Goal: Transaction & Acquisition: Purchase product/service

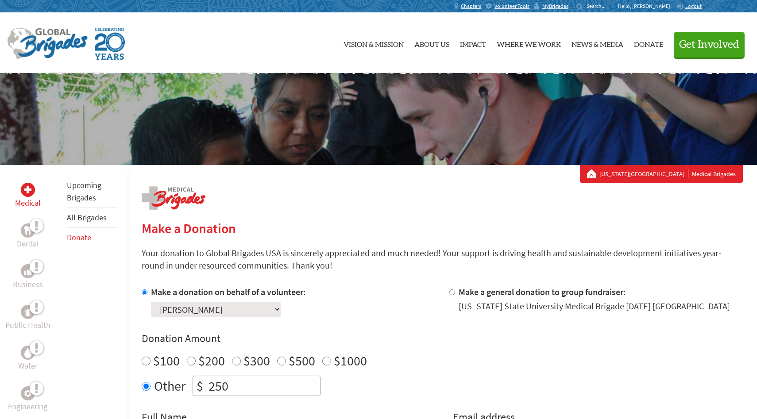
click at [668, 8] on p "Hello, [PERSON_NAME]!" at bounding box center [647, 6] width 58 height 7
click at [568, 6] on span "MyBrigades" at bounding box center [555, 6] width 26 height 7
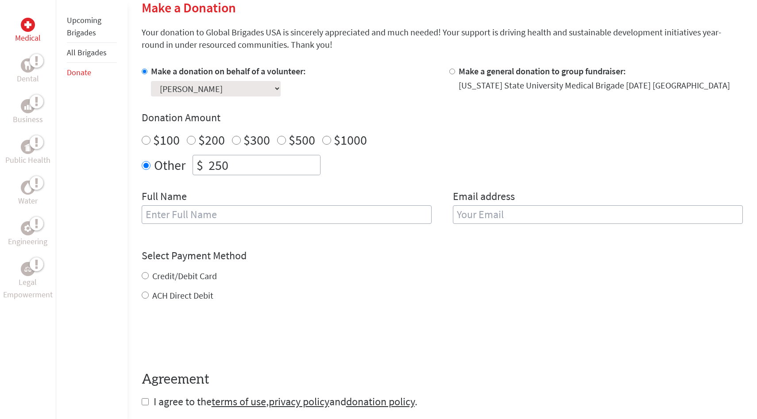
scroll to position [222, 0]
click at [279, 216] on input "text" at bounding box center [287, 213] width 290 height 19
click at [373, 278] on div "Credit/Debit Card" at bounding box center [442, 275] width 601 height 12
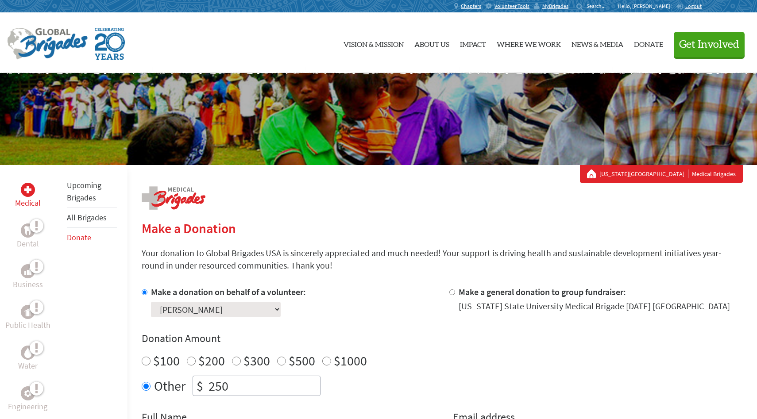
click at [573, 10] on div "MyBrigades" at bounding box center [553, 6] width 39 height 12
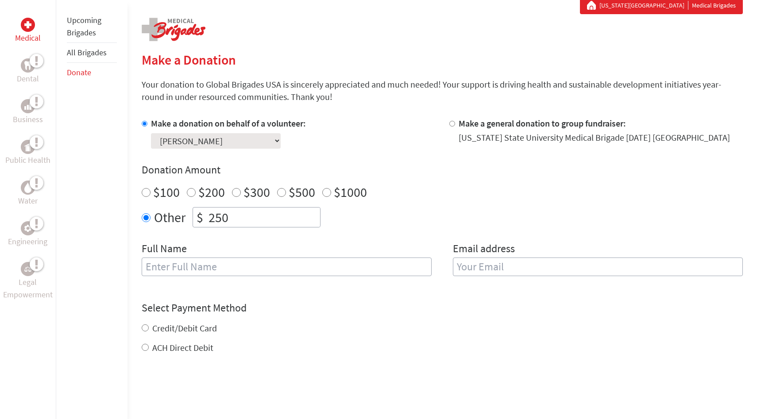
scroll to position [170, 0]
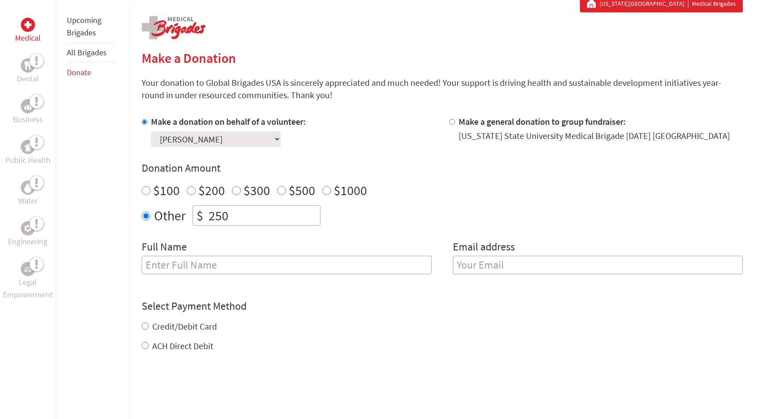
click at [339, 263] on input "text" at bounding box center [287, 265] width 290 height 19
type input "[PERSON_NAME]"
type input "bellaospina2@gmail.com"
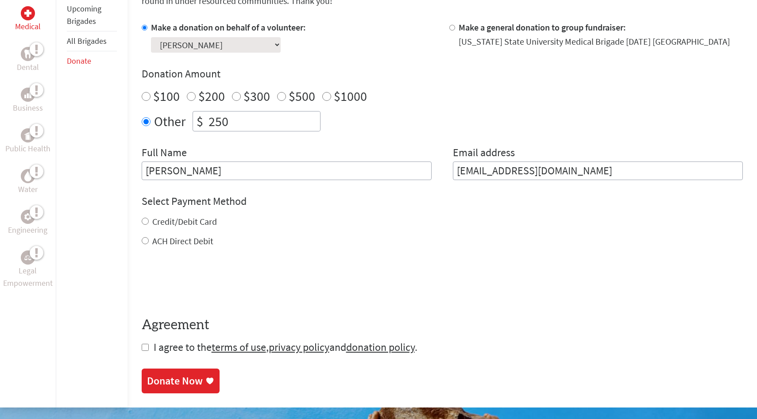
scroll to position [286, 0]
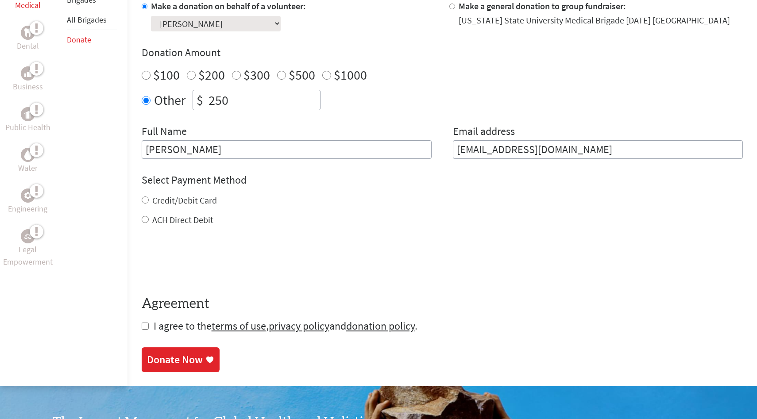
click at [144, 201] on input "Credit/Debit Card" at bounding box center [145, 199] width 7 height 7
radio input "true"
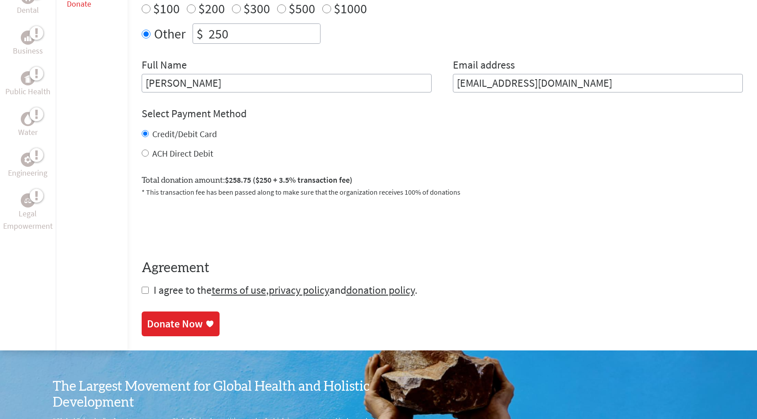
scroll to position [363, 0]
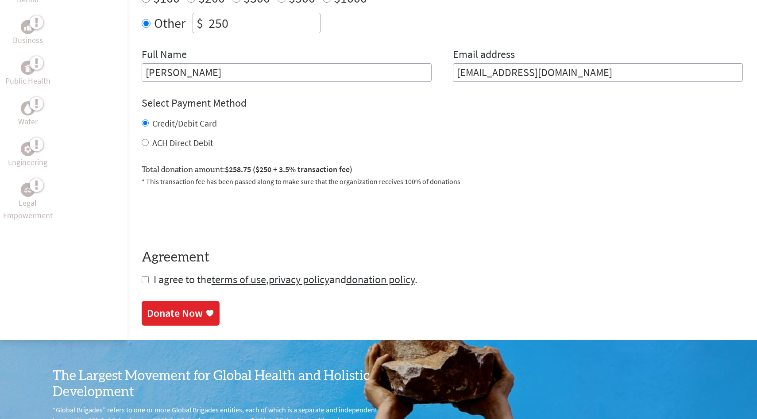
click at [145, 282] on input "checkbox" at bounding box center [145, 279] width 7 height 7
checkbox input "true"
click at [188, 314] on div "Donate Now" at bounding box center [175, 314] width 56 height 14
